Goal: Navigation & Orientation: Go to known website

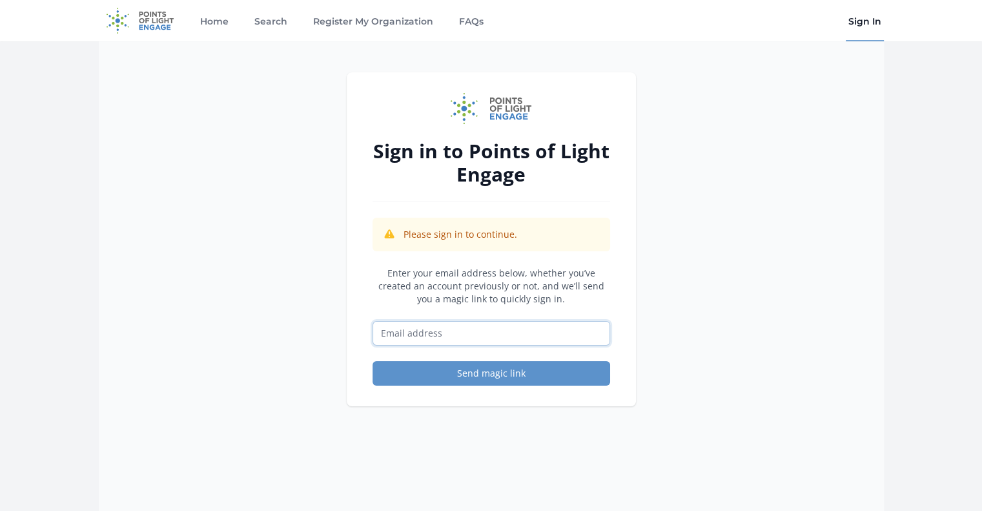
drag, startPoint x: 425, startPoint y: 335, endPoint x: 402, endPoint y: 329, distance: 24.0
click at [402, 329] on input "Email address" at bounding box center [492, 333] width 238 height 25
click at [150, 10] on img at bounding box center [140, 20] width 83 height 41
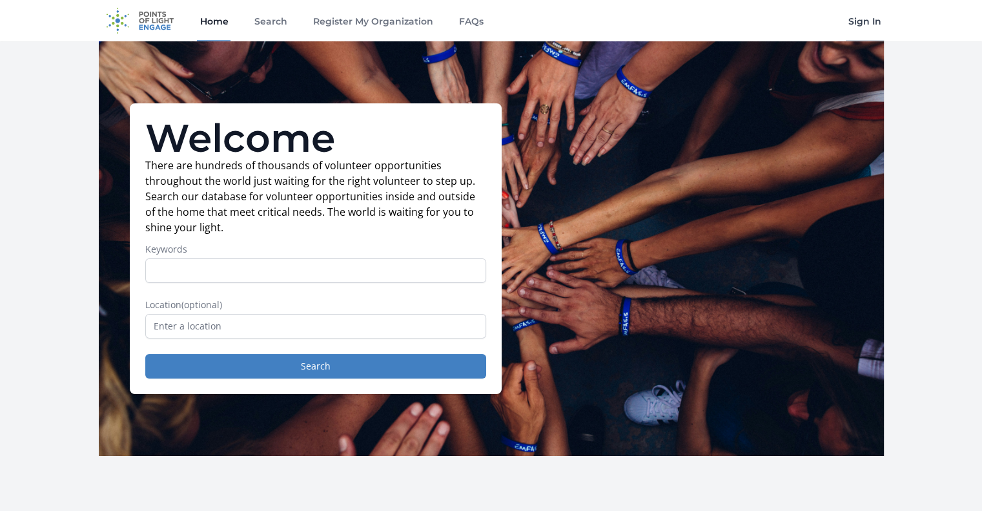
click at [853, 23] on link "Sign In" at bounding box center [865, 20] width 38 height 41
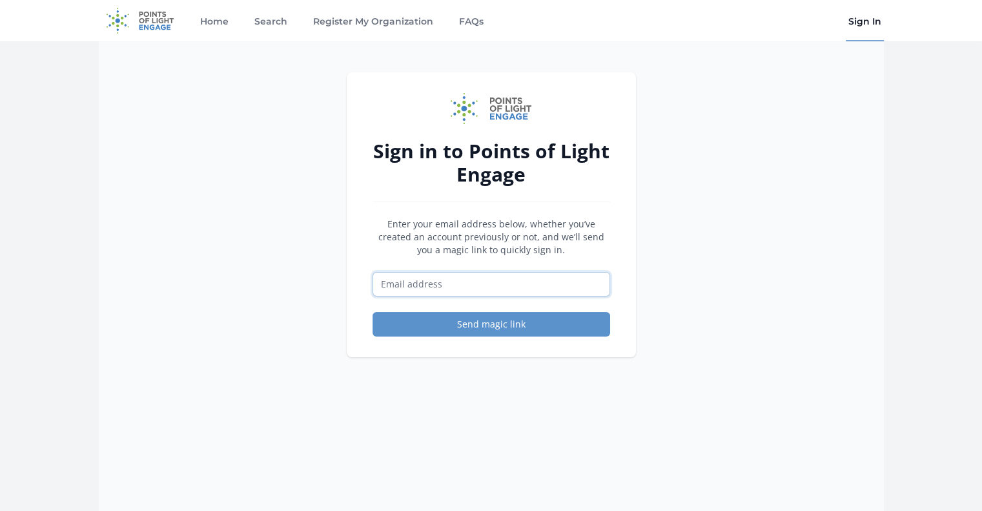
click at [522, 291] on input "Email address" at bounding box center [492, 284] width 238 height 25
